Goal: Find specific page/section: Find specific page/section

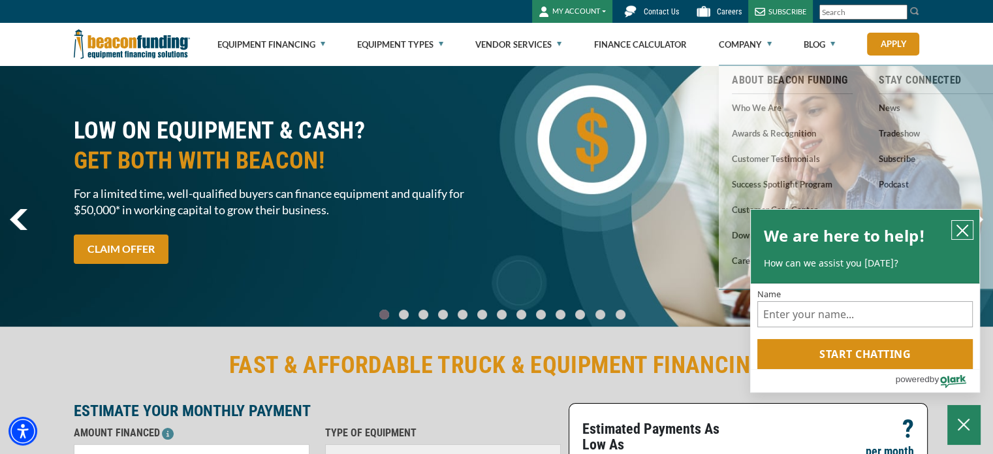
click at [968, 227] on icon "close chatbox" at bounding box center [962, 230] width 13 height 13
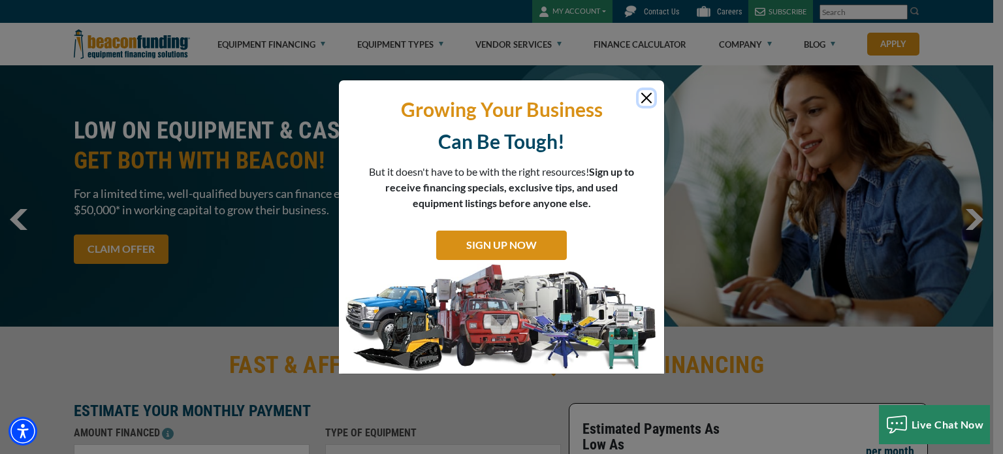
click at [650, 99] on button "Close" at bounding box center [647, 98] width 16 height 16
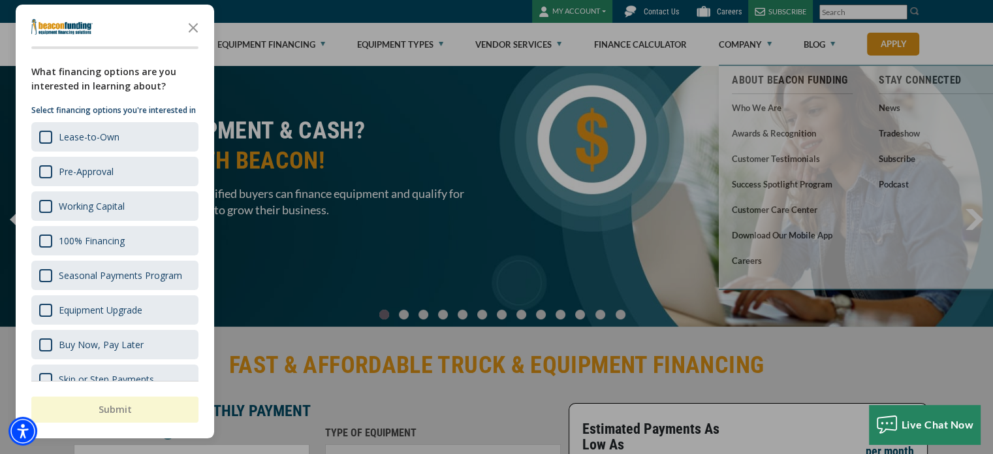
click at [751, 261] on div at bounding box center [496, 227] width 993 height 454
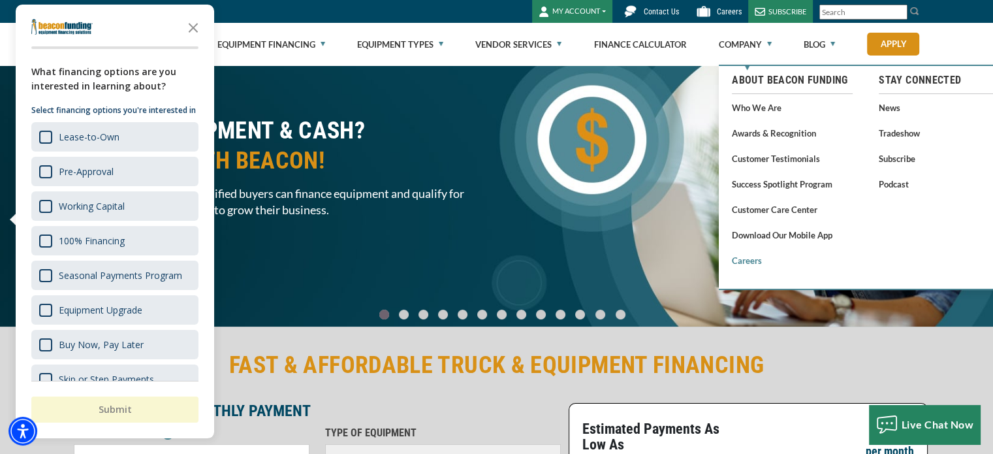
click at [750, 263] on link "Careers" at bounding box center [792, 260] width 121 height 16
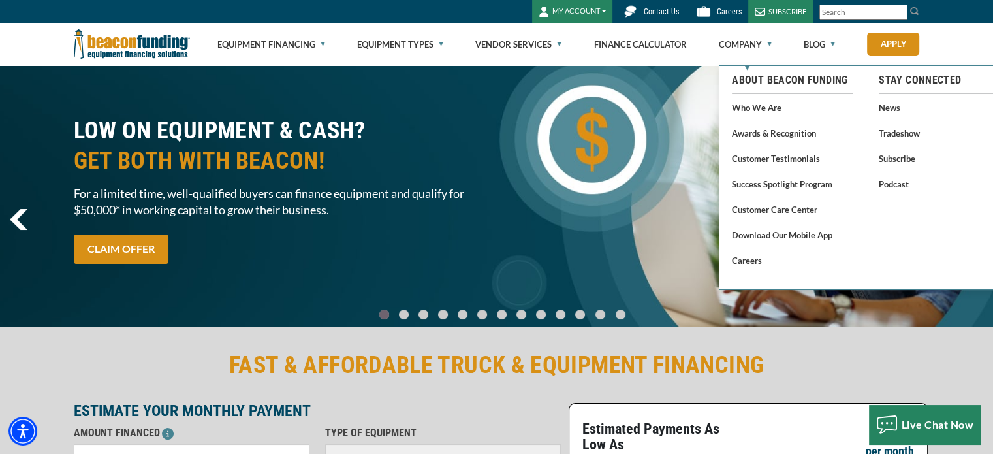
click at [722, 20] on link "Careers" at bounding box center [717, 11] width 63 height 23
